Goal: Find specific page/section: Find specific page/section

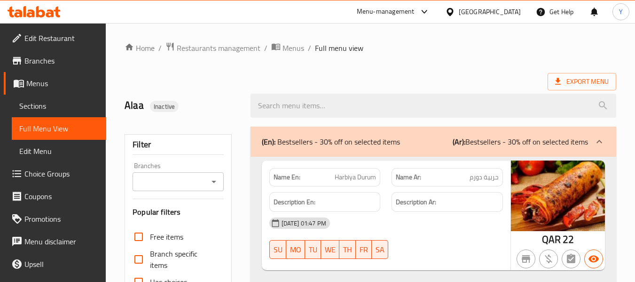
click at [510, 10] on div "[GEOGRAPHIC_DATA]" at bounding box center [490, 12] width 62 height 10
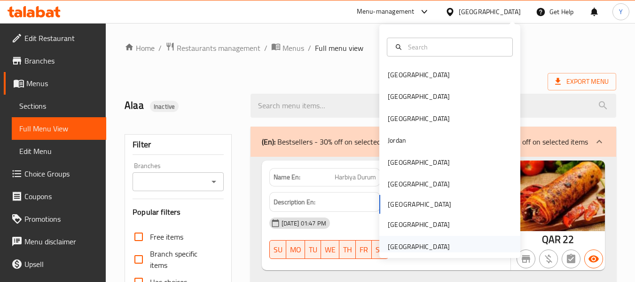
click at [394, 249] on div "[GEOGRAPHIC_DATA]" at bounding box center [419, 246] width 62 height 10
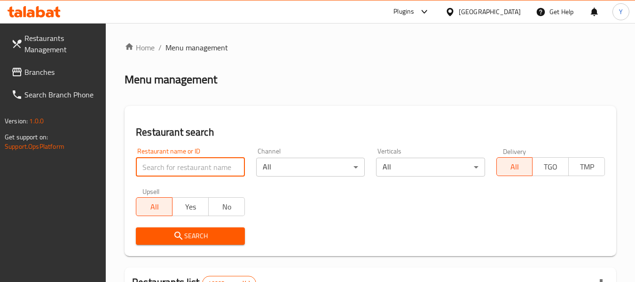
click at [227, 168] on input "search" at bounding box center [190, 166] width 109 height 19
paste input "Al Hoot Al Asli Restaurant"
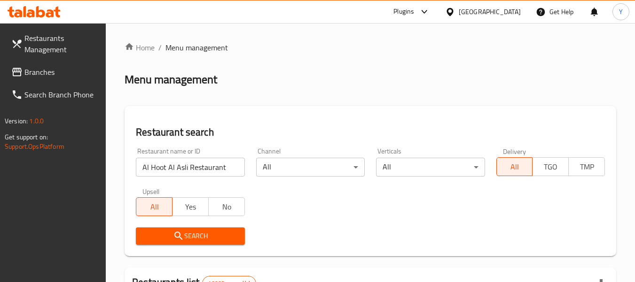
click at [204, 235] on span "Search" at bounding box center [190, 236] width 94 height 12
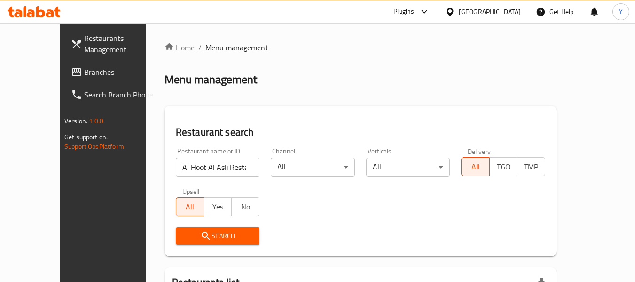
scroll to position [102, 0]
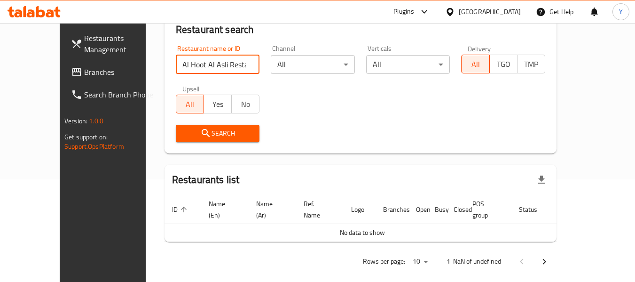
drag, startPoint x: 187, startPoint y: 65, endPoint x: 296, endPoint y: 52, distance: 109.4
click at [296, 52] on div "Restaurant name or ID Al Hoot Al Asli Restaurant Restaurant name or ID Channel …" at bounding box center [360, 93] width 381 height 108
type input "Al Hoot Al Asli"
click button "Search" at bounding box center [218, 133] width 84 height 17
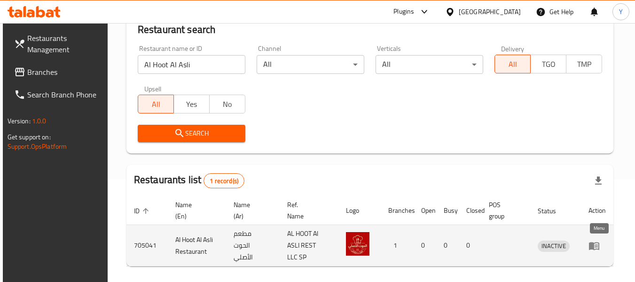
click at [598, 244] on icon "enhanced table" at bounding box center [596, 246] width 3 height 4
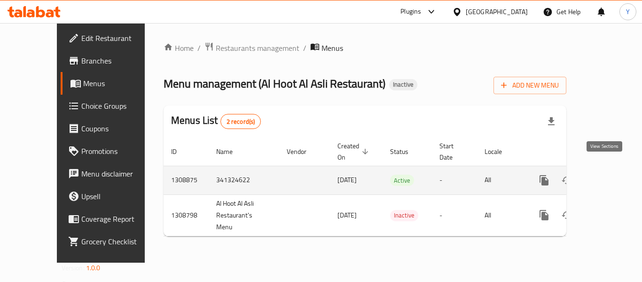
click at [606, 174] on icon "enhanced table" at bounding box center [611, 179] width 11 height 11
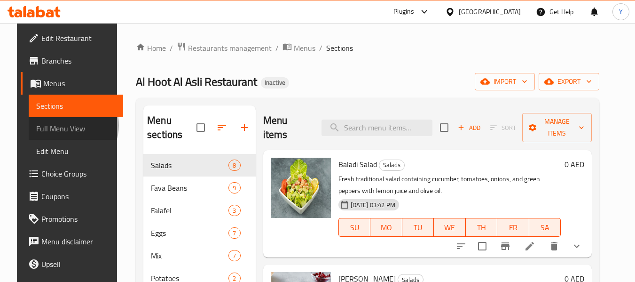
click at [50, 125] on span "Full Menu View" at bounding box center [75, 128] width 79 height 11
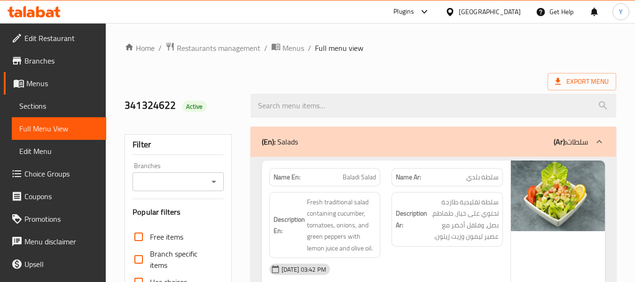
click at [285, 180] on strong "Name En:" at bounding box center [287, 177] width 27 height 10
copy strong "Name En:"
click at [285, 180] on strong "Name En:" at bounding box center [287, 177] width 27 height 10
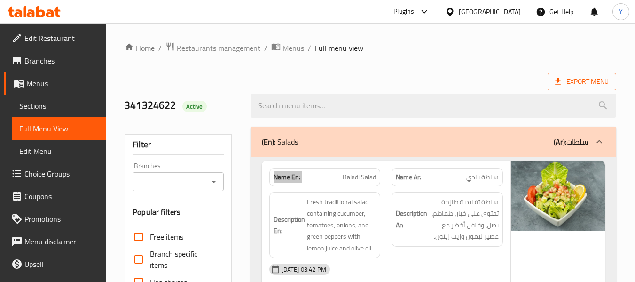
scroll to position [249, 0]
